Goal: Task Accomplishment & Management: Manage account settings

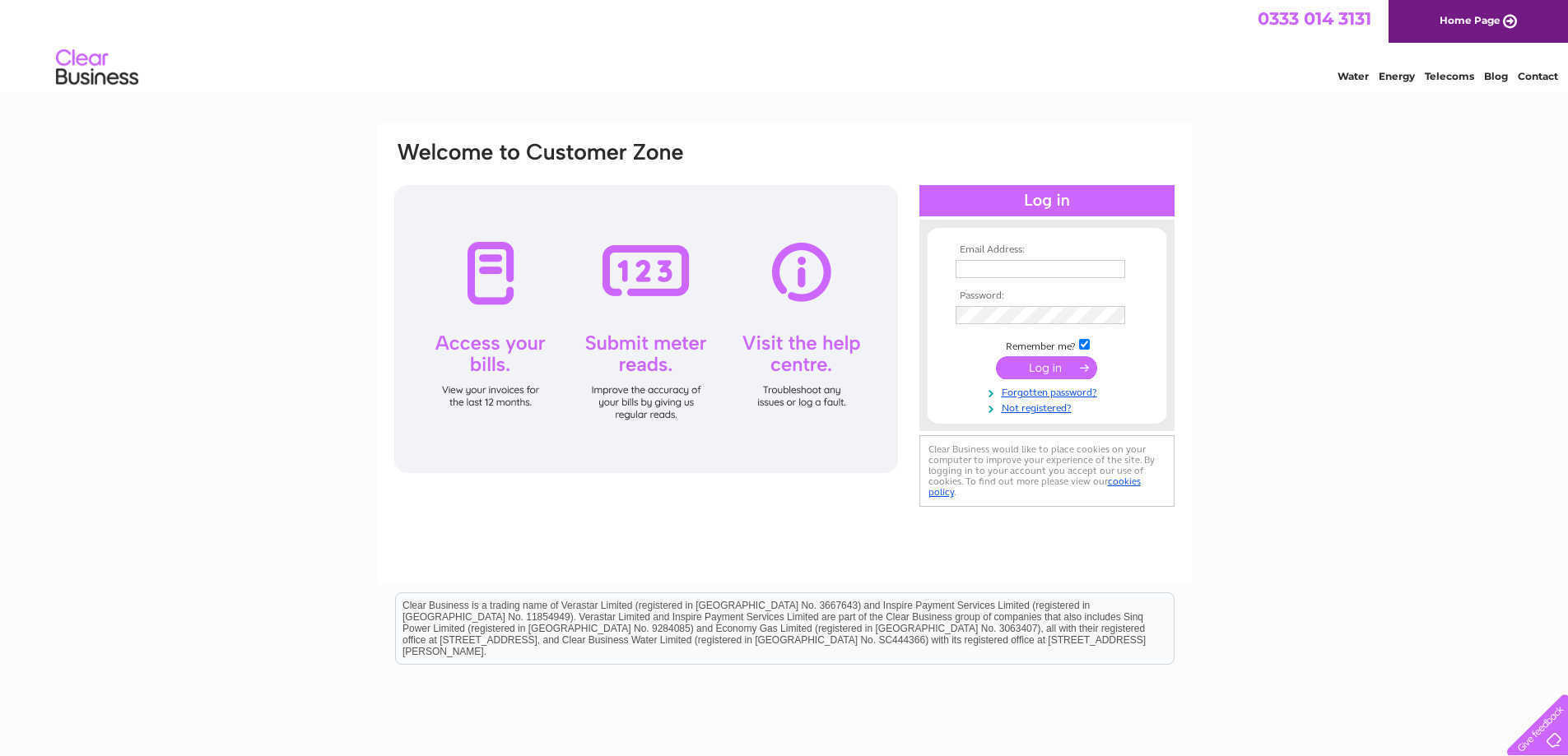
type input "[EMAIL_ADDRESS][DOMAIN_NAME]"
click at [1058, 363] on input "submit" at bounding box center [1046, 367] width 101 height 23
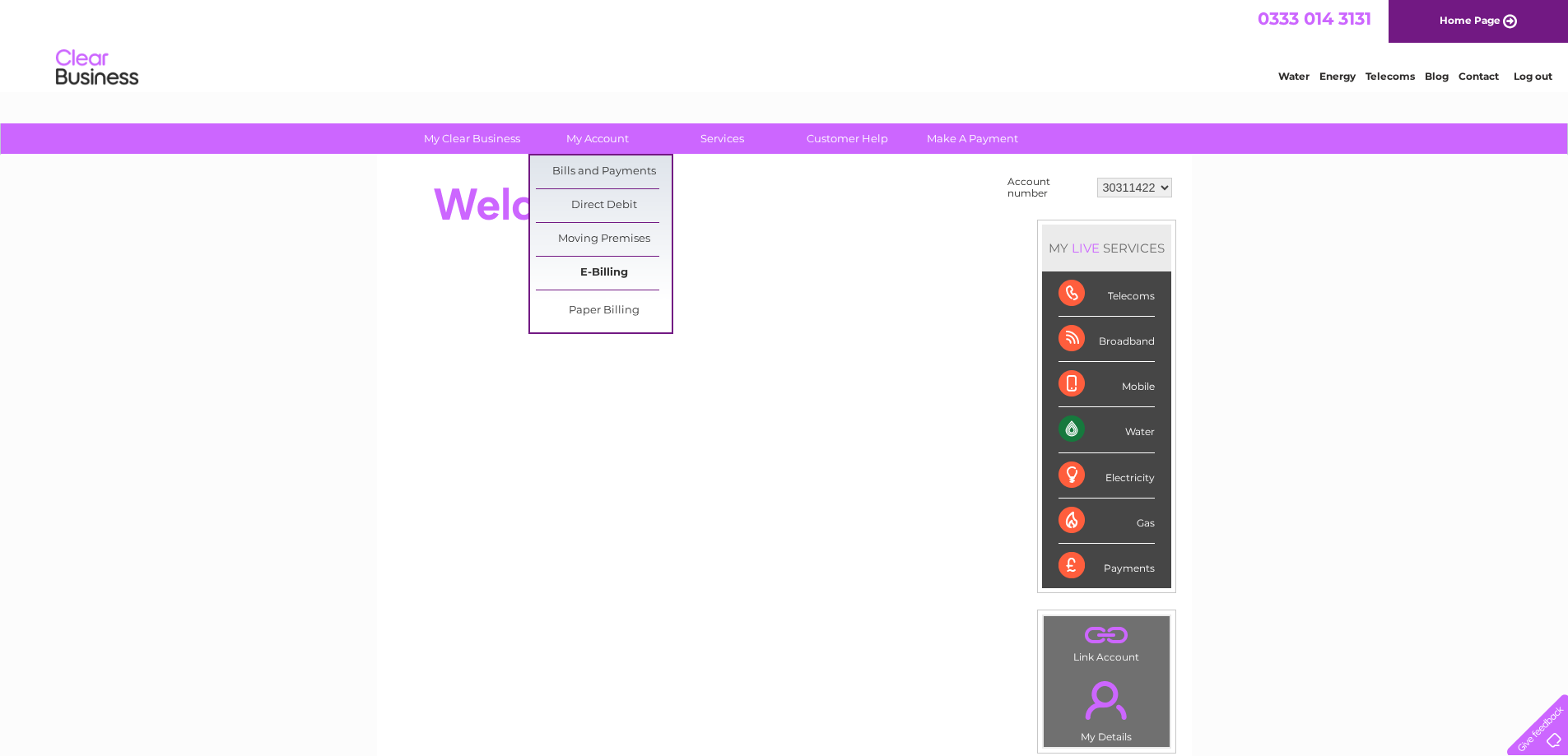
click at [616, 265] on link "E-Billing" at bounding box center [603, 273] width 136 height 33
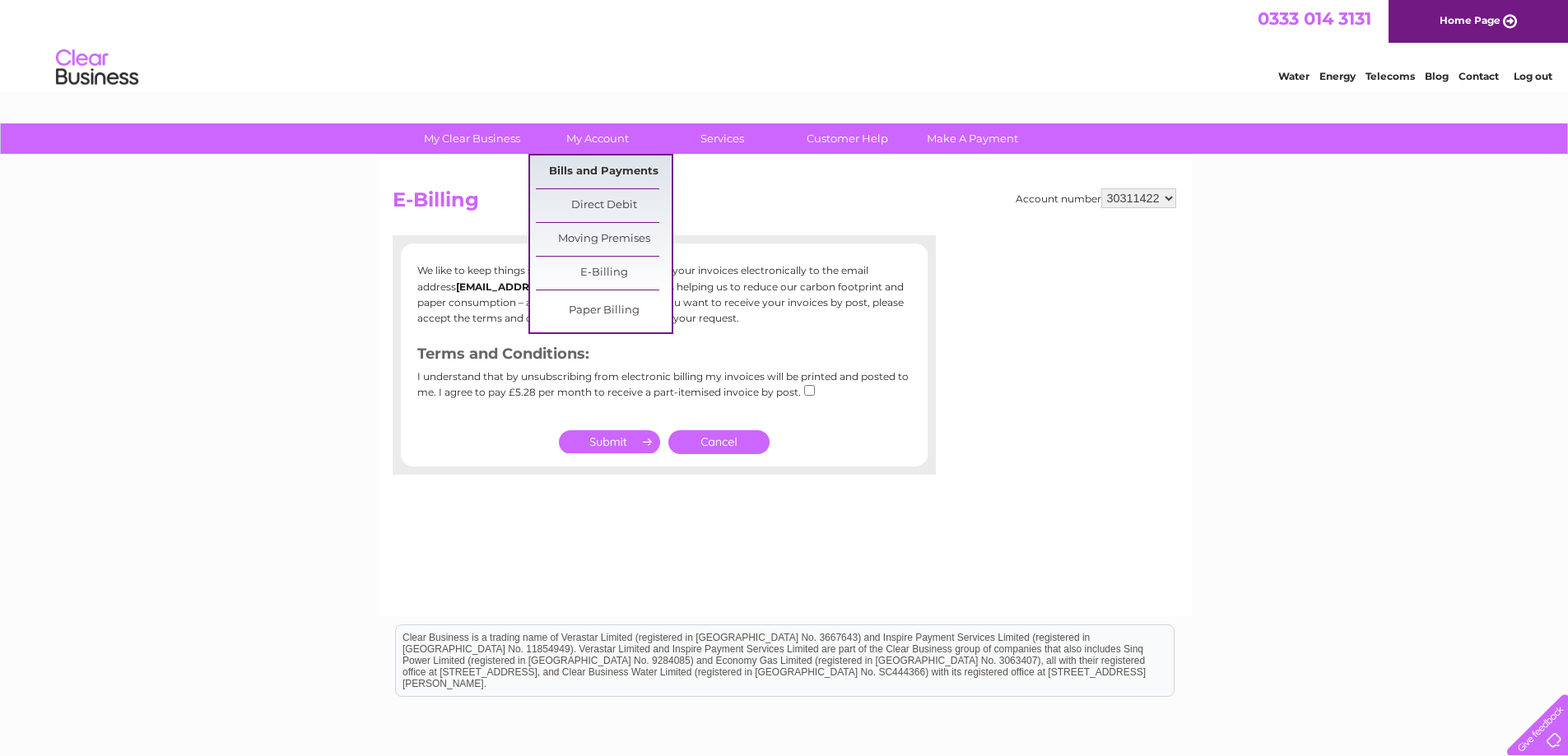
click at [599, 169] on link "Bills and Payments" at bounding box center [603, 172] width 136 height 33
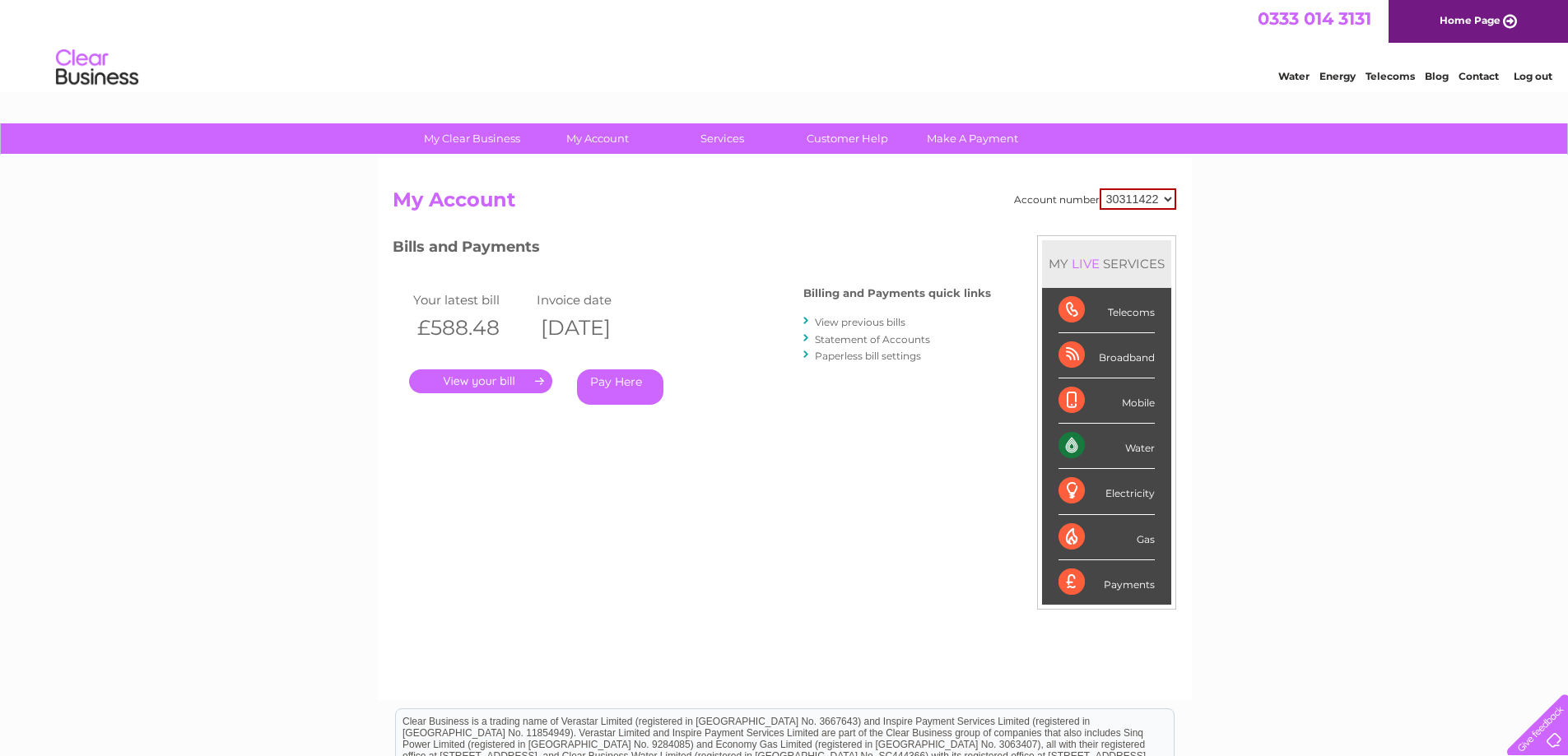
click at [500, 382] on link "." at bounding box center [481, 381] width 143 height 24
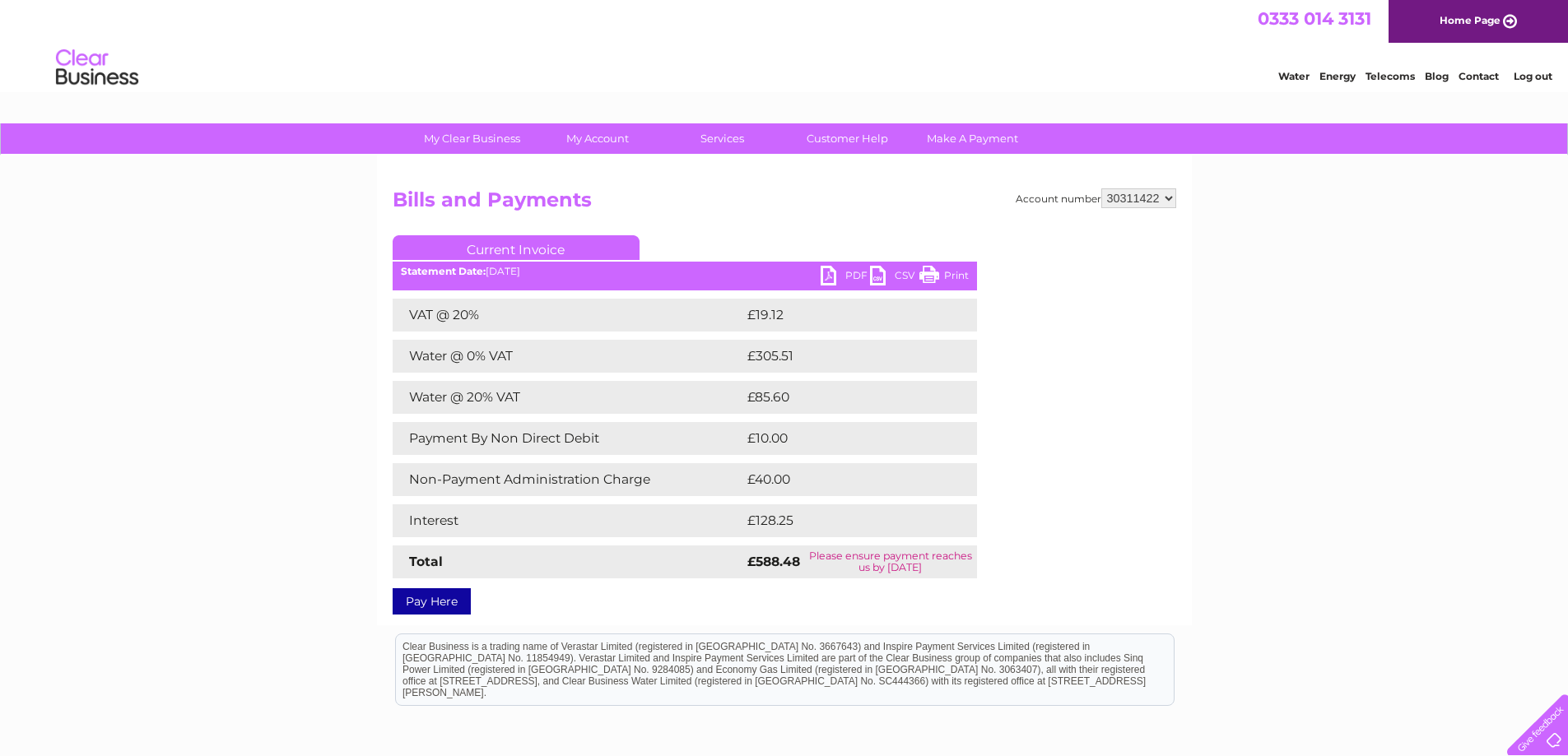
click at [827, 271] on link "PDF" at bounding box center [845, 277] width 49 height 24
